Goal: Transaction & Acquisition: Book appointment/travel/reservation

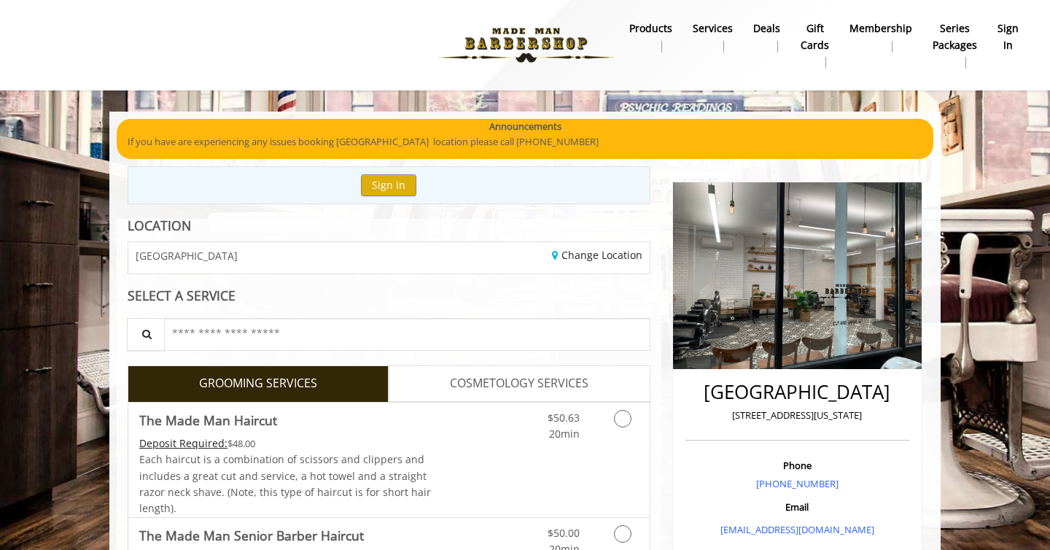
click at [994, 36] on link "sign in" at bounding box center [1009, 37] width 42 height 38
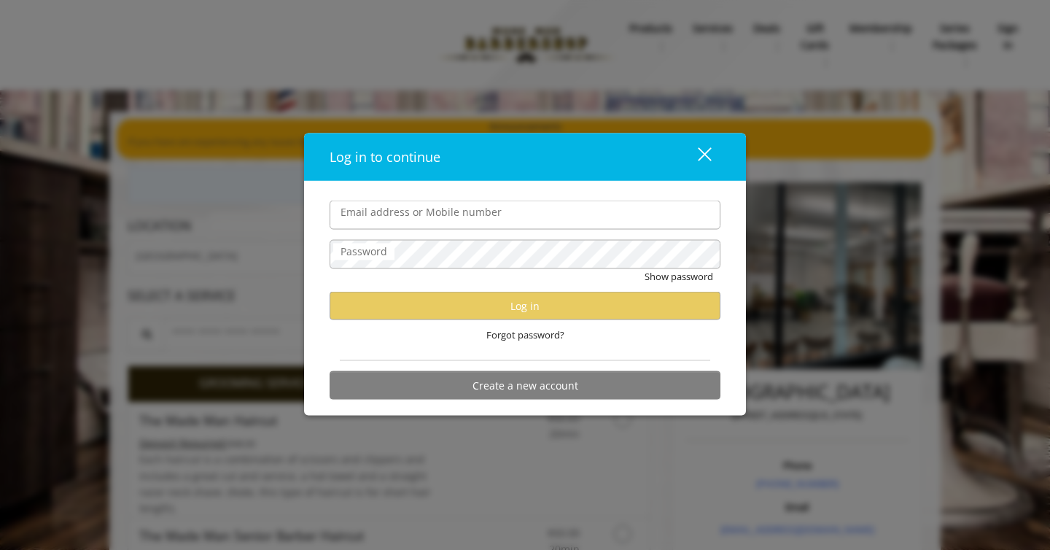
click at [532, 223] on input "Email address or Mobile number" at bounding box center [525, 215] width 391 height 29
type input "**********"
click at [704, 149] on div "close" at bounding box center [695, 157] width 29 height 22
